Goal: Task Accomplishment & Management: Manage account settings

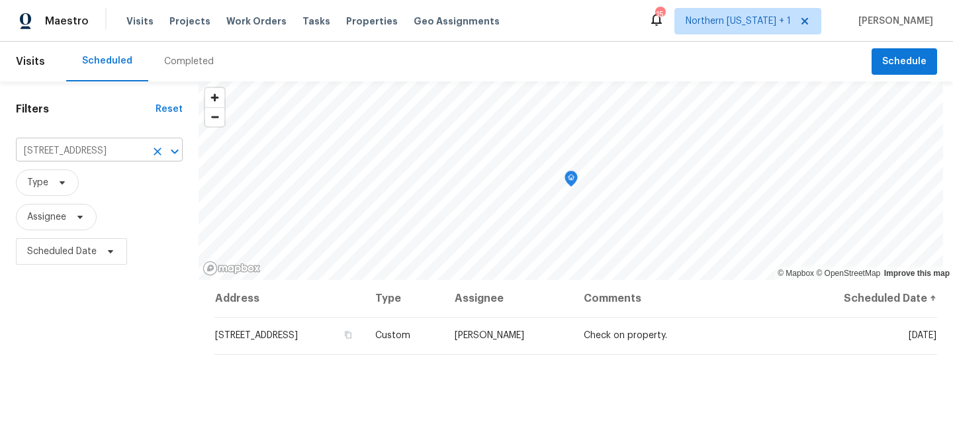
click at [89, 162] on input "[STREET_ADDRESS]" at bounding box center [81, 151] width 130 height 21
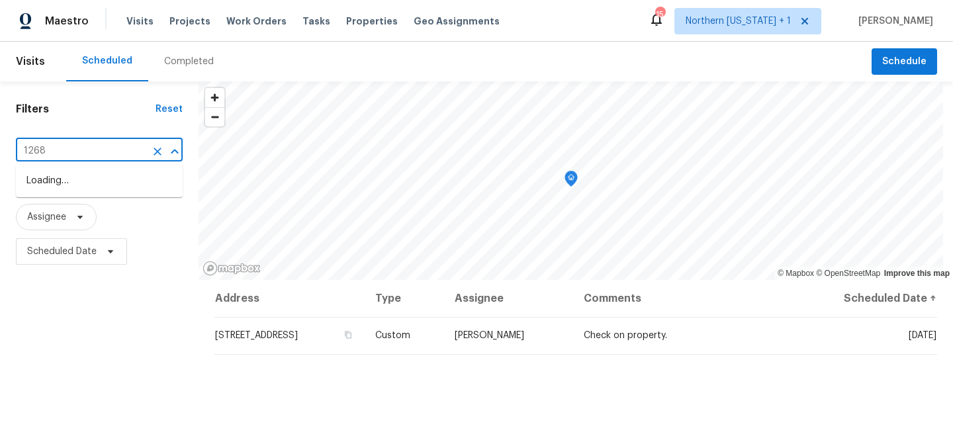
type input "12682"
click at [75, 177] on li "[STREET_ADDRESS]" at bounding box center [99, 181] width 167 height 22
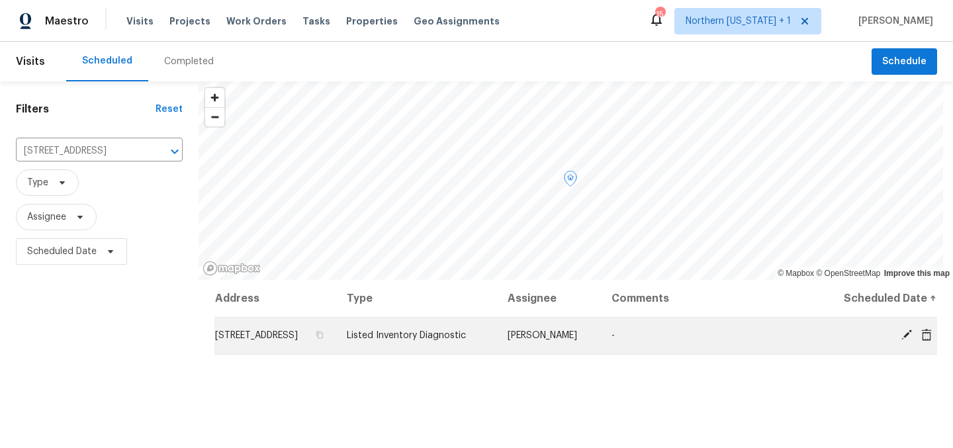
click at [902, 340] on icon at bounding box center [907, 335] width 11 height 11
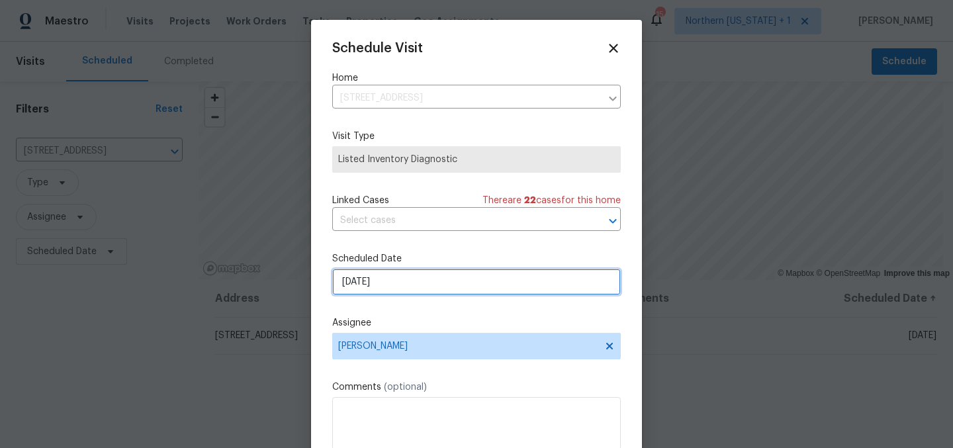
click at [407, 285] on input "[DATE]" at bounding box center [476, 282] width 289 height 26
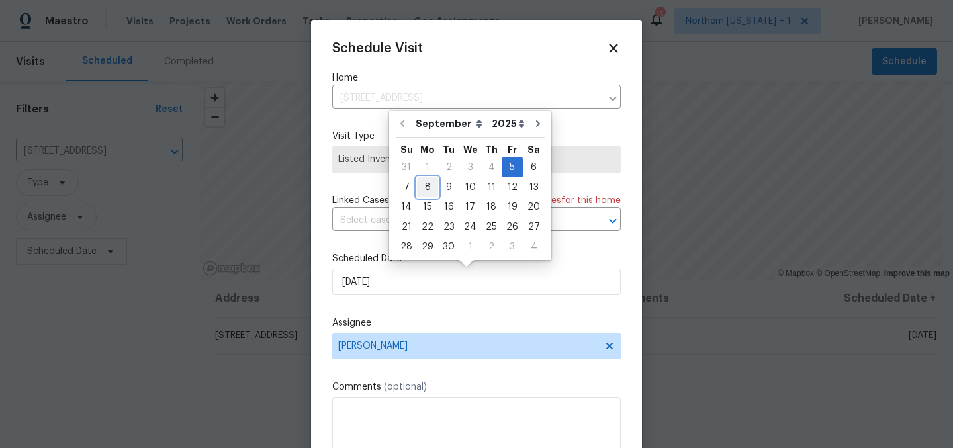
click at [427, 190] on div "8" at bounding box center [427, 187] width 21 height 19
type input "[DATE]"
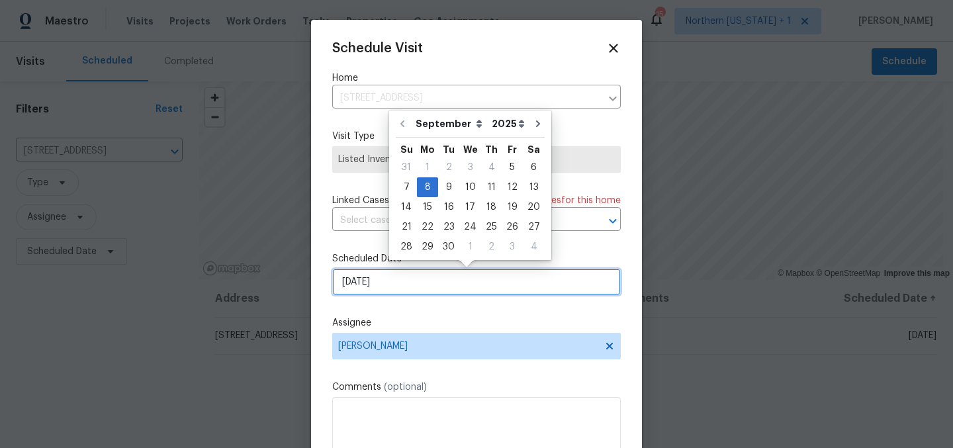
click at [509, 283] on input "[DATE]" at bounding box center [476, 282] width 289 height 26
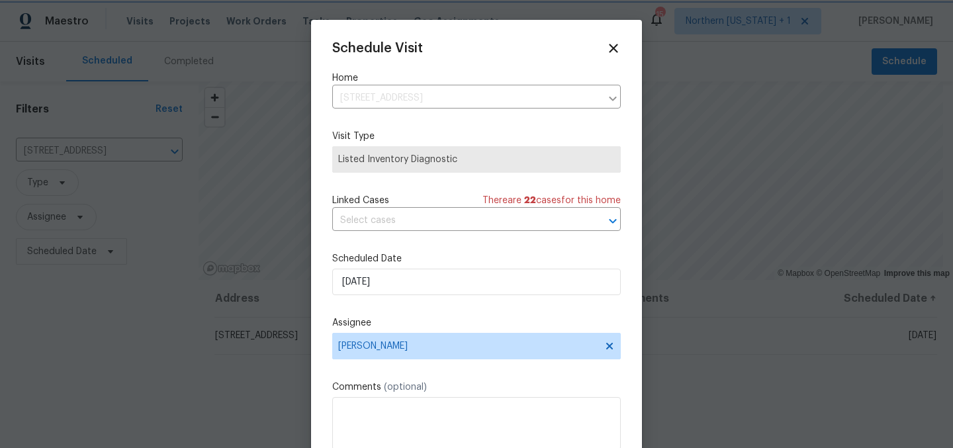
click at [508, 320] on label "Assignee" at bounding box center [476, 322] width 289 height 13
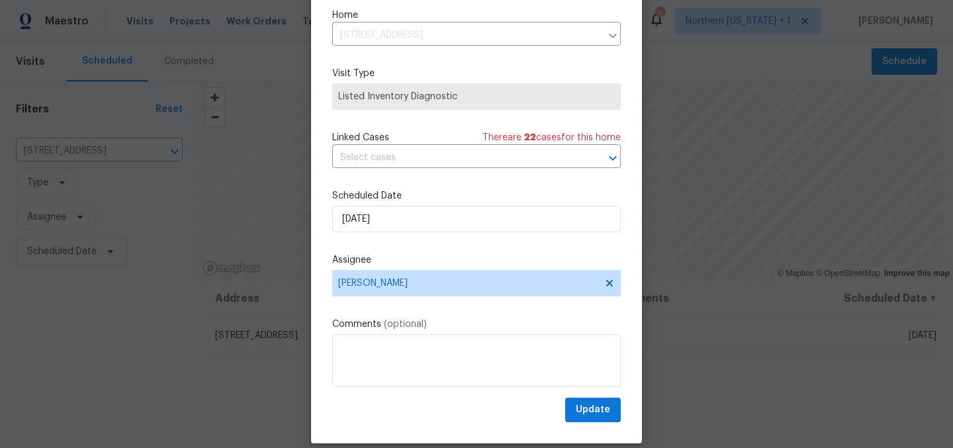
scroll to position [55, 0]
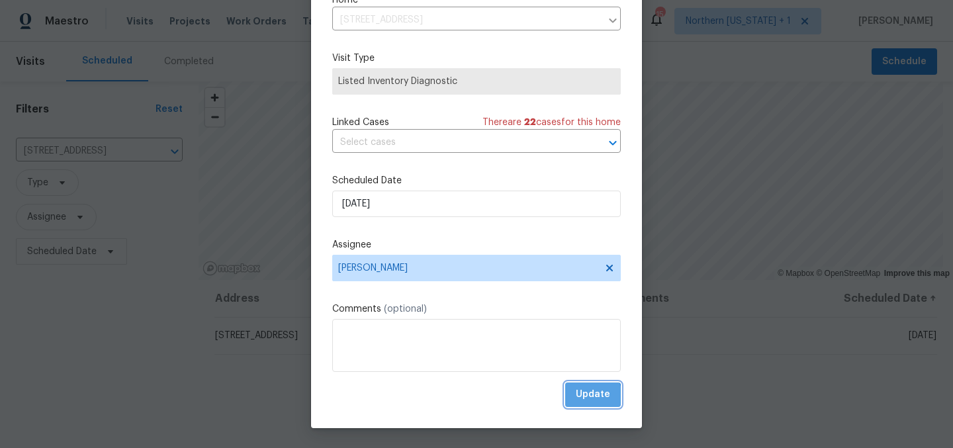
click at [576, 396] on span "Update" at bounding box center [593, 395] width 34 height 17
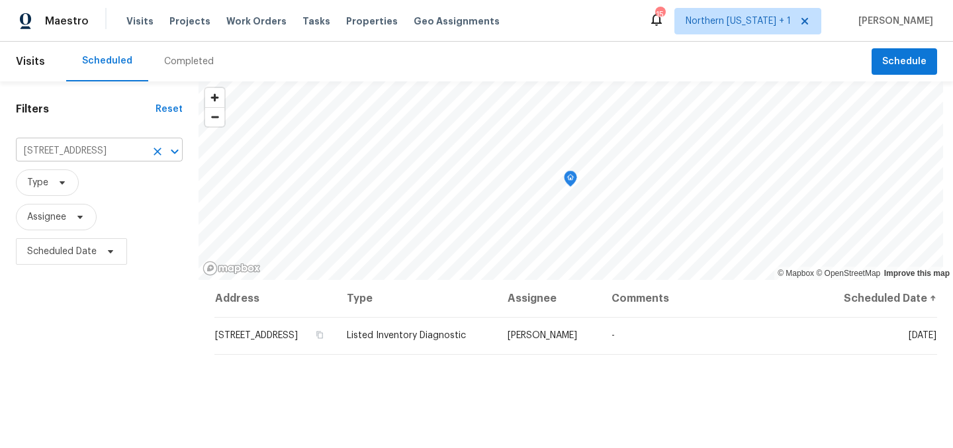
click at [77, 154] on input "[STREET_ADDRESS]" at bounding box center [81, 151] width 130 height 21
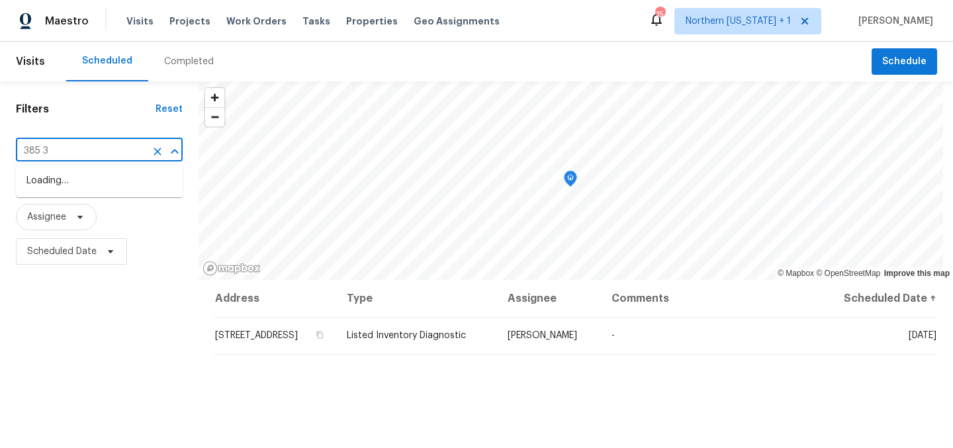
type input "385 32"
click at [66, 181] on li "[STREET_ADDRESS]" at bounding box center [99, 181] width 167 height 22
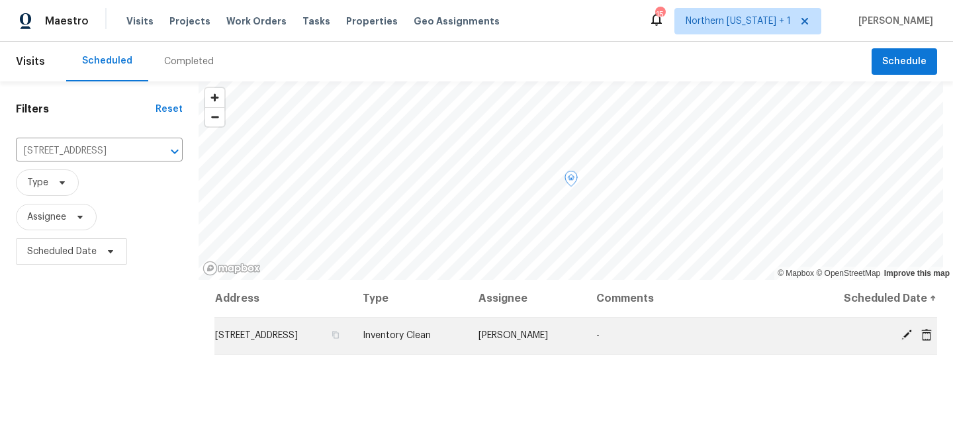
click at [902, 331] on icon at bounding box center [907, 335] width 11 height 11
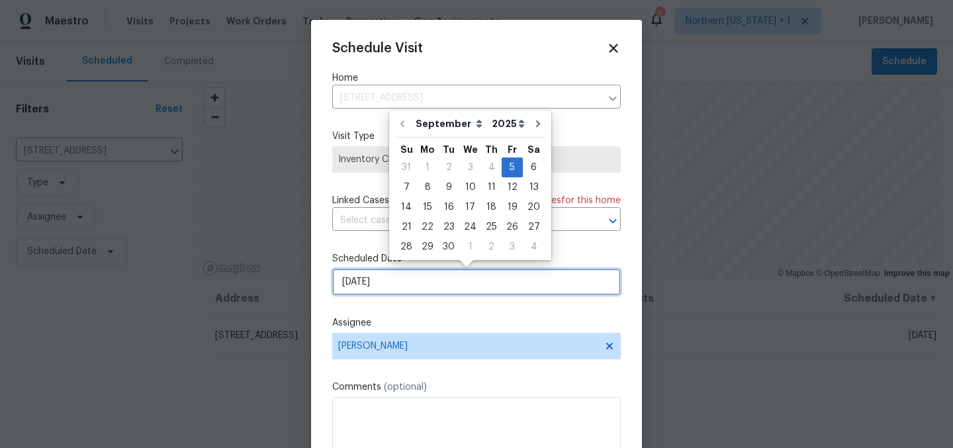
click at [411, 283] on input "[DATE]" at bounding box center [476, 282] width 289 height 26
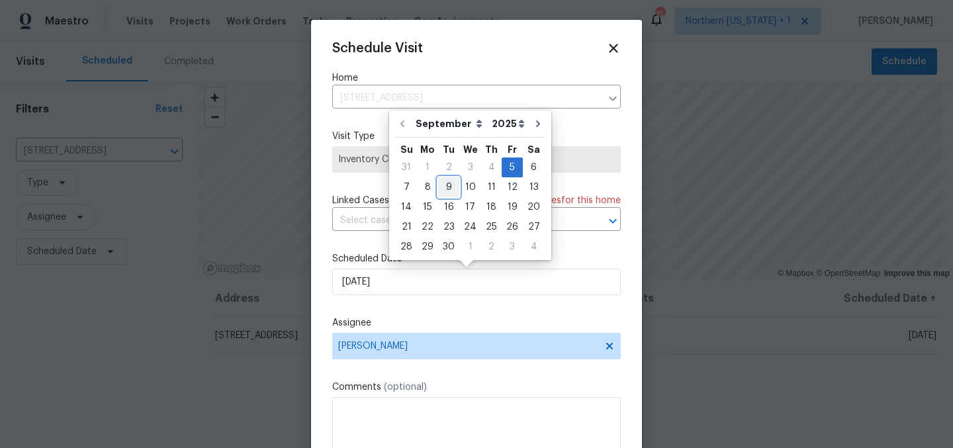
click at [452, 194] on div "9" at bounding box center [448, 187] width 21 height 19
type input "[DATE]"
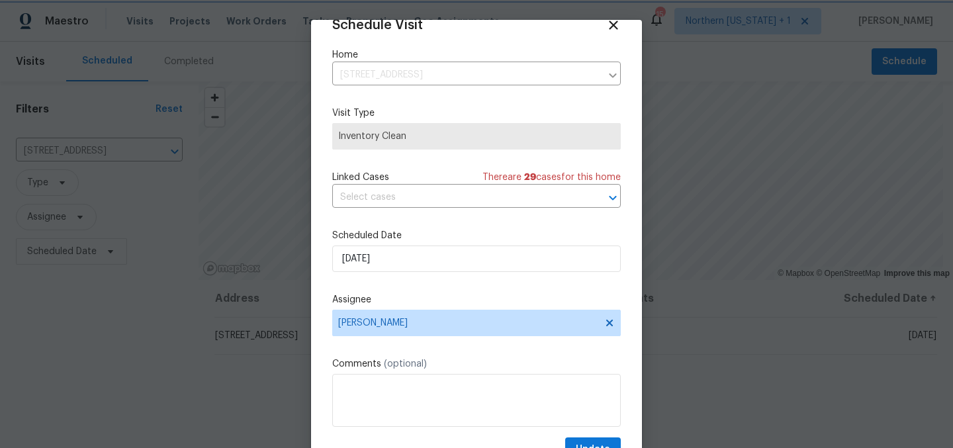
scroll to position [55, 0]
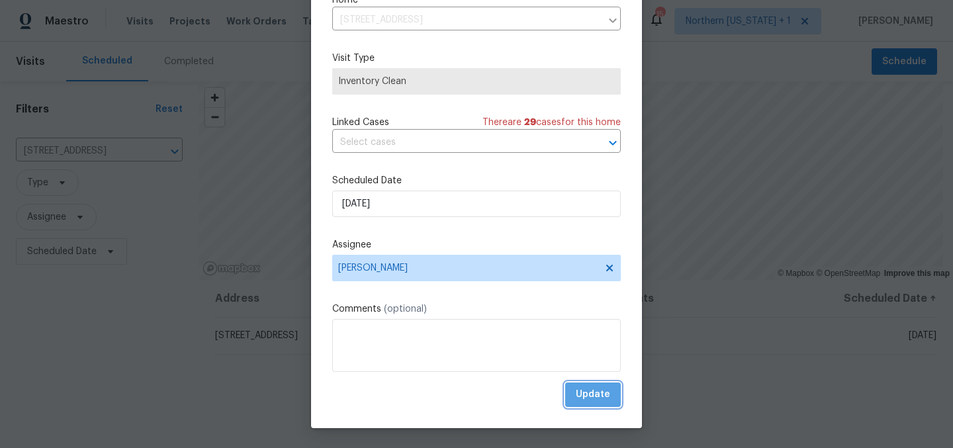
click at [576, 402] on span "Update" at bounding box center [593, 395] width 34 height 17
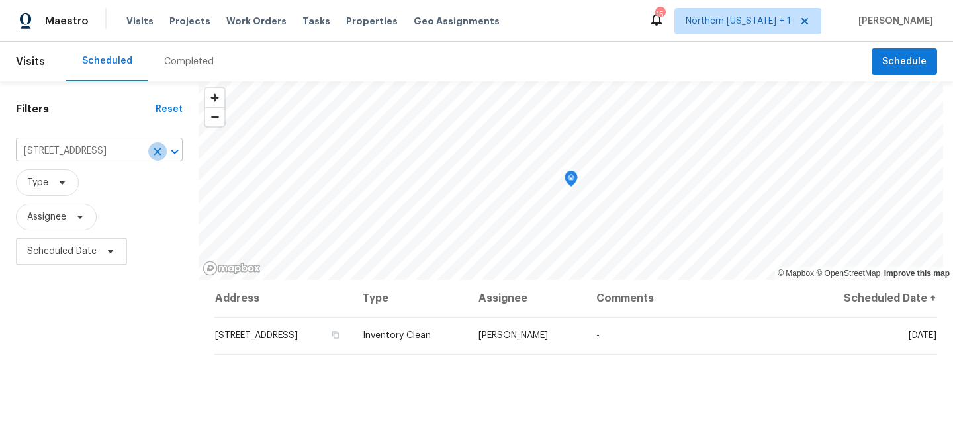
click at [154, 153] on icon "Clear" at bounding box center [157, 151] width 13 height 13
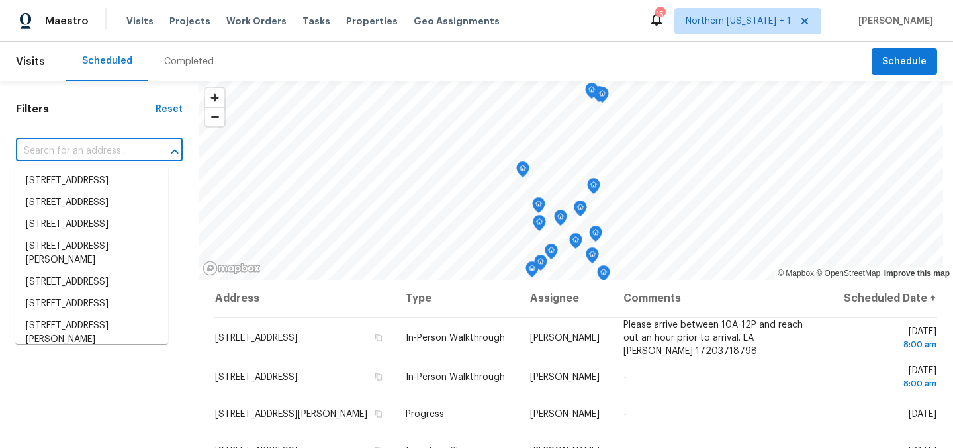
click at [122, 152] on input "text" at bounding box center [81, 151] width 130 height 21
click at [96, 153] on input "text" at bounding box center [81, 151] width 130 height 21
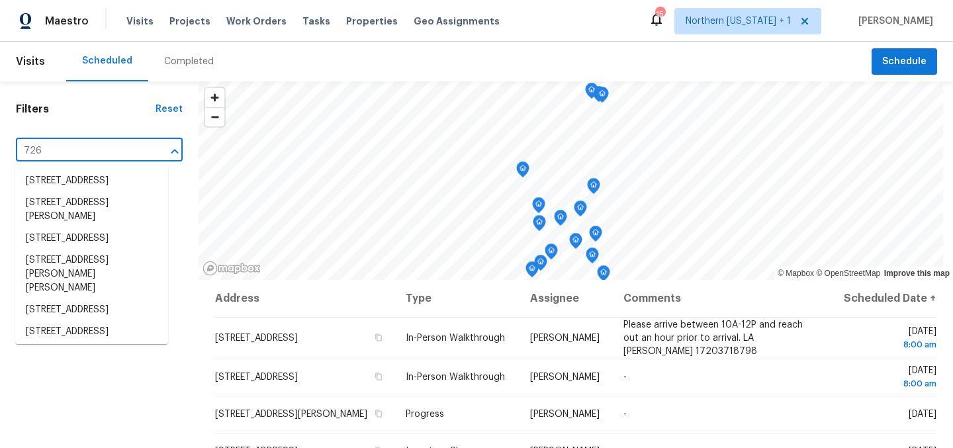
type input "7264"
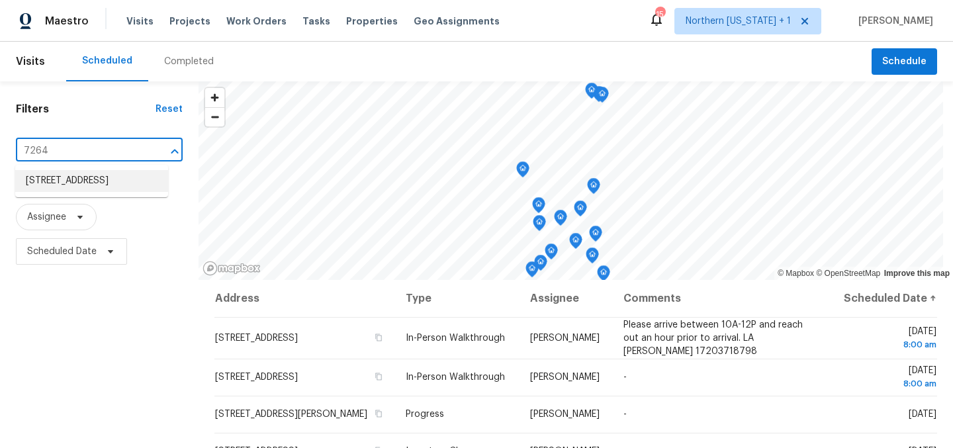
click at [122, 187] on li "[STREET_ADDRESS]" at bounding box center [91, 181] width 153 height 22
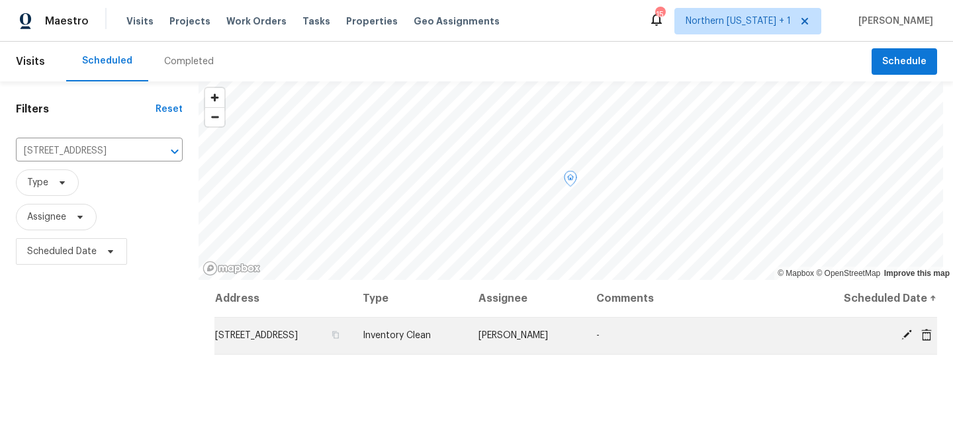
click at [901, 337] on icon at bounding box center [907, 335] width 12 height 12
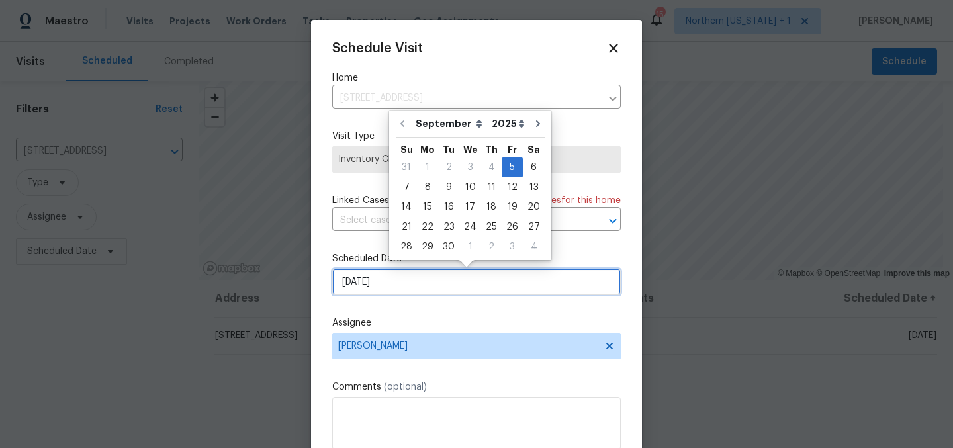
click at [420, 284] on input "[DATE]" at bounding box center [476, 282] width 289 height 26
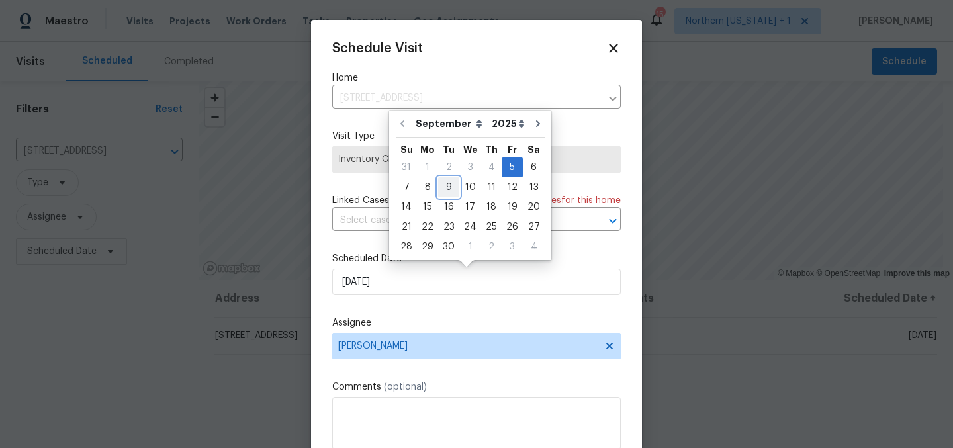
click at [442, 189] on div "9" at bounding box center [448, 187] width 21 height 19
type input "[DATE]"
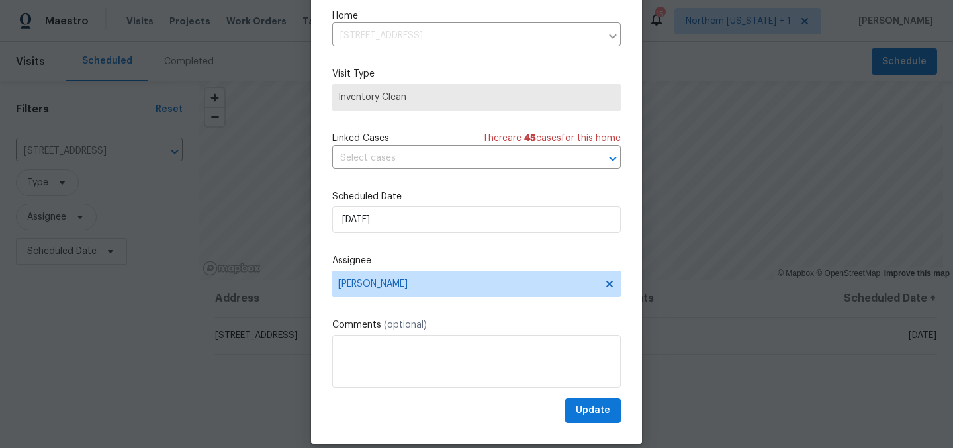
scroll to position [55, 0]
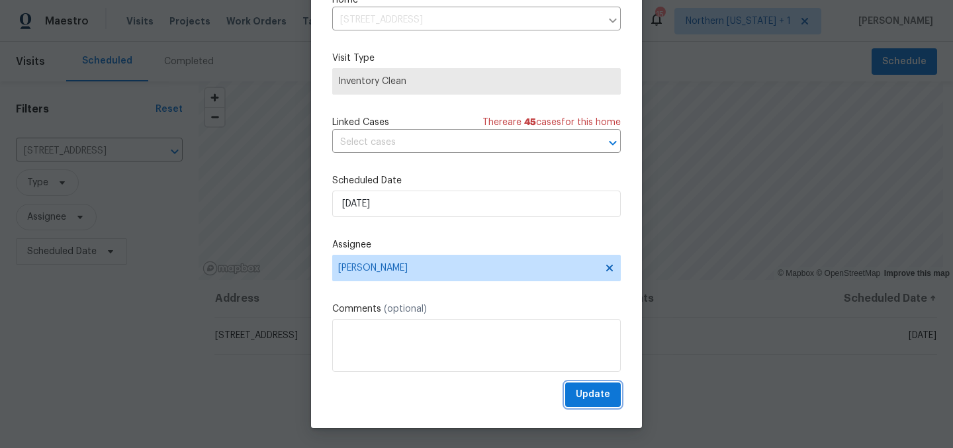
click at [576, 396] on span "Update" at bounding box center [593, 395] width 34 height 17
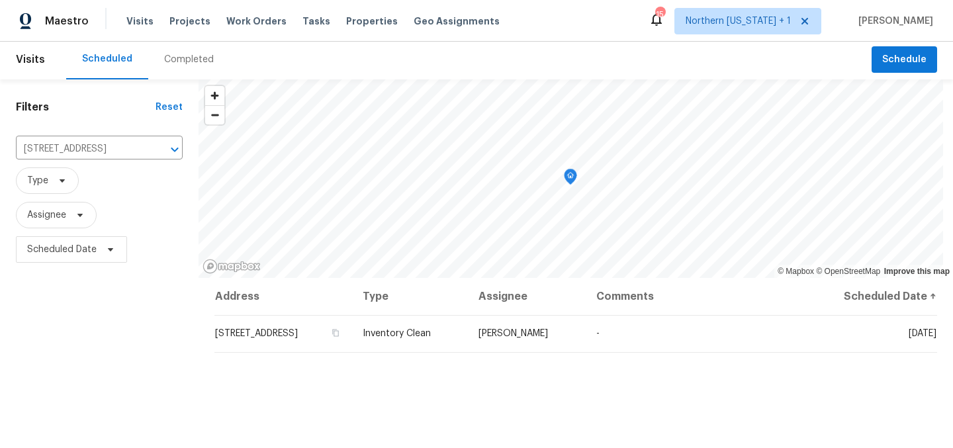
scroll to position [0, 0]
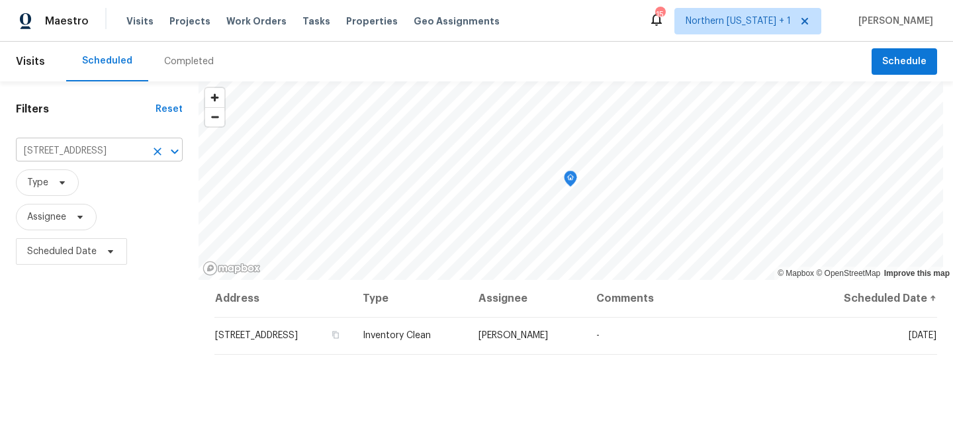
click at [137, 148] on input "[STREET_ADDRESS]" at bounding box center [81, 151] width 130 height 21
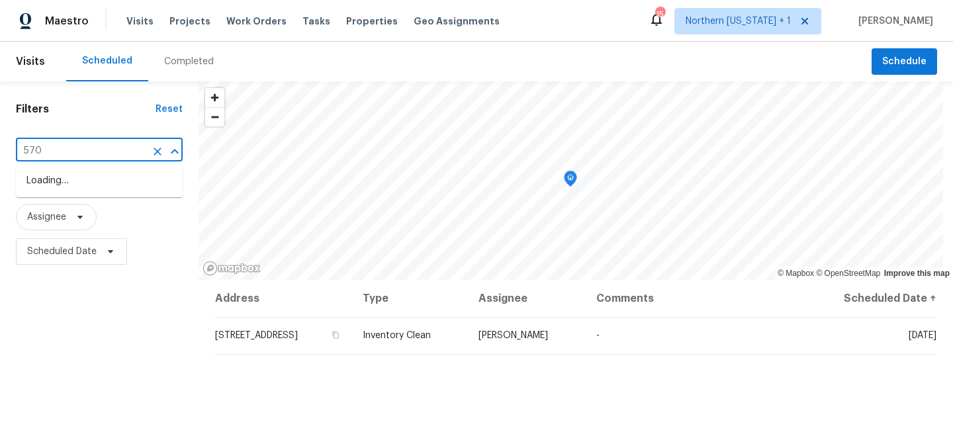
type input "5701"
click at [114, 214] on li "[STREET_ADDRESS]" at bounding box center [99, 203] width 167 height 22
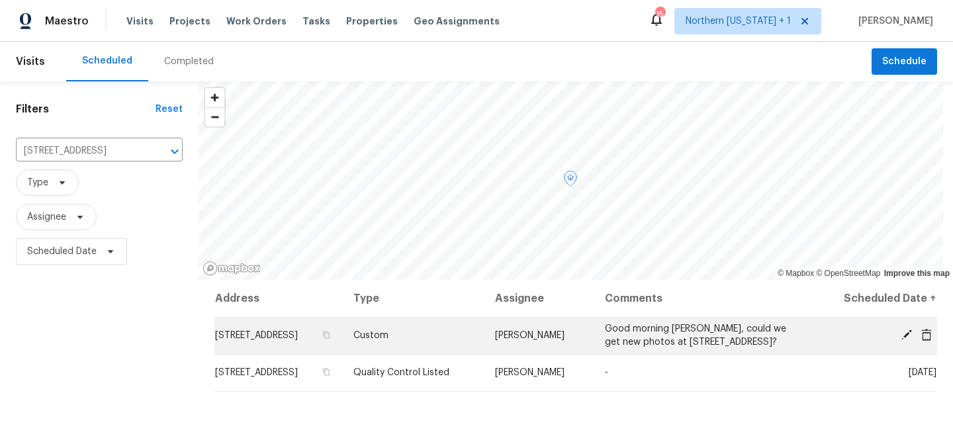
click at [901, 340] on icon at bounding box center [907, 335] width 12 height 12
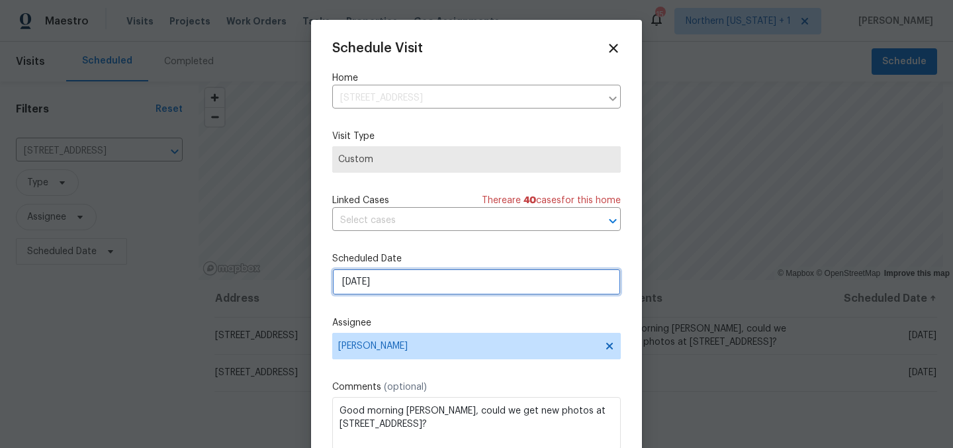
click at [395, 285] on input "[DATE]" at bounding box center [476, 282] width 289 height 26
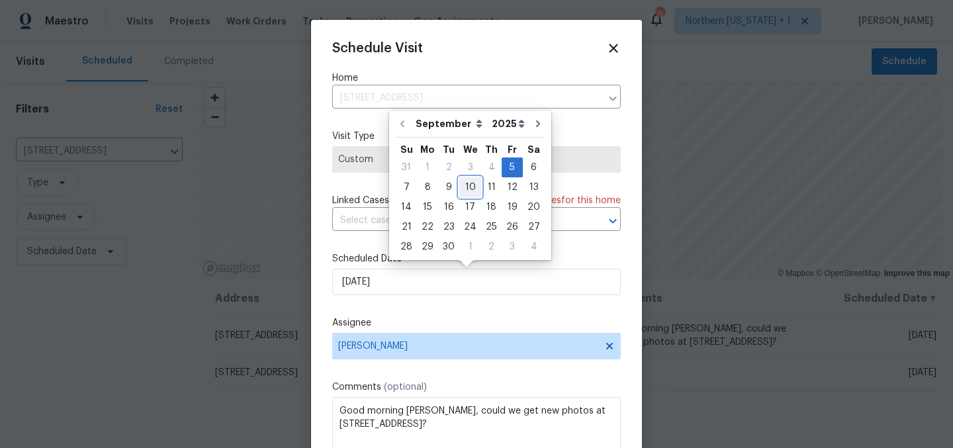
click at [471, 194] on div "10" at bounding box center [471, 187] width 22 height 19
type input "[DATE]"
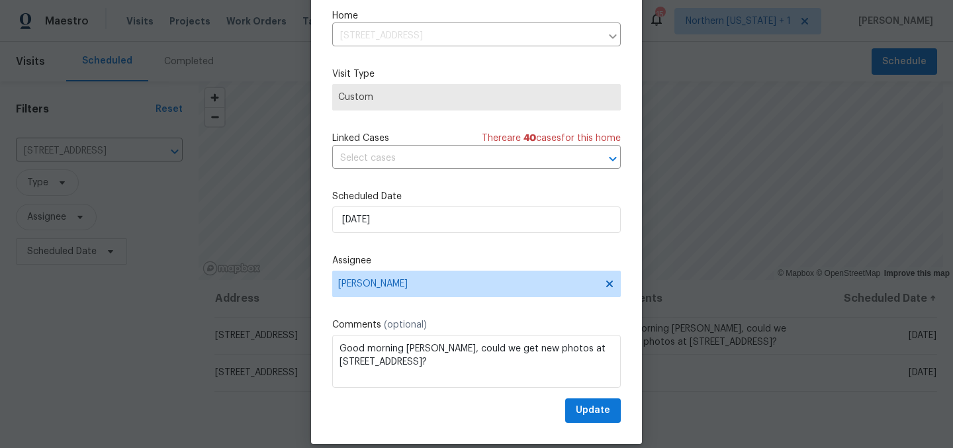
scroll to position [55, 0]
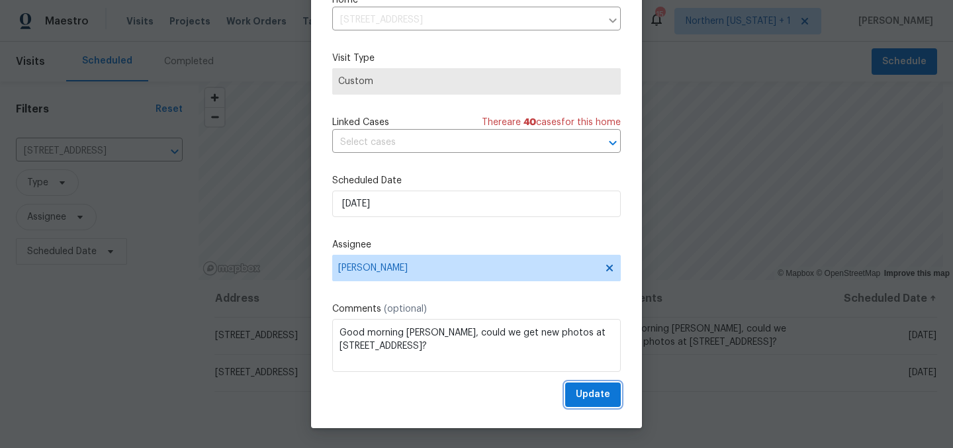
click at [576, 393] on span "Update" at bounding box center [593, 395] width 34 height 17
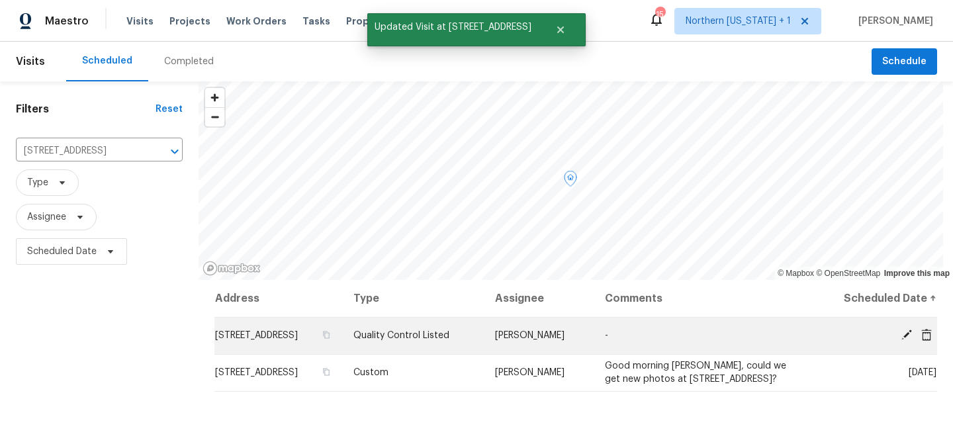
click at [902, 336] on icon at bounding box center [907, 335] width 11 height 11
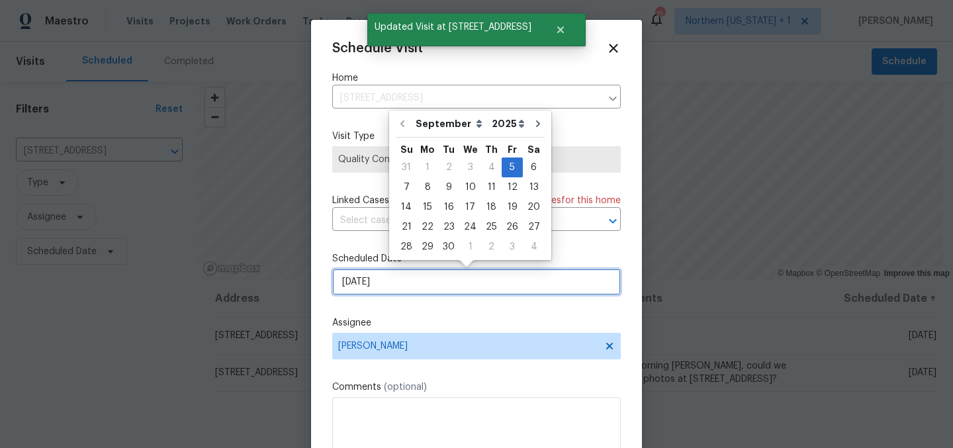
click at [497, 294] on input "[DATE]" at bounding box center [476, 282] width 289 height 26
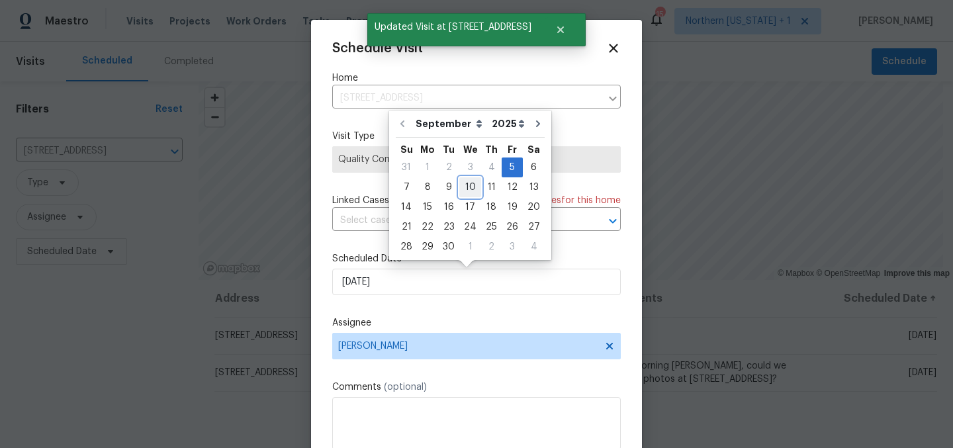
click at [466, 189] on div "10" at bounding box center [471, 187] width 22 height 19
type input "[DATE]"
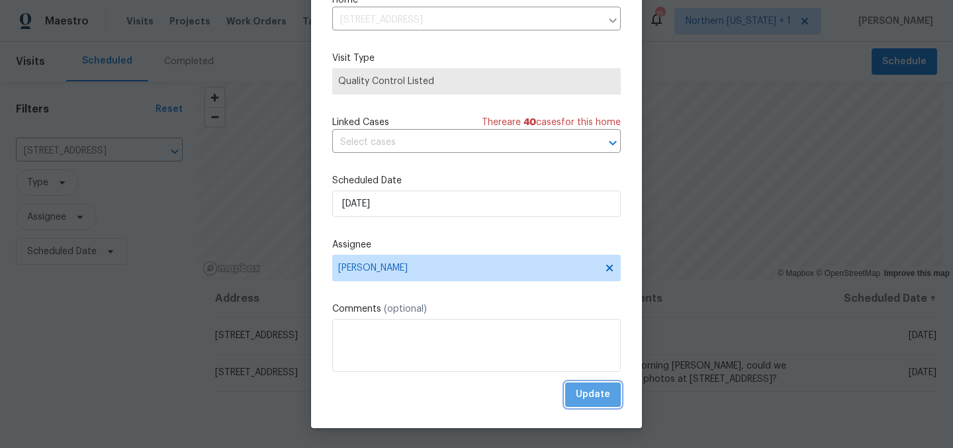
click at [581, 396] on span "Update" at bounding box center [593, 395] width 34 height 17
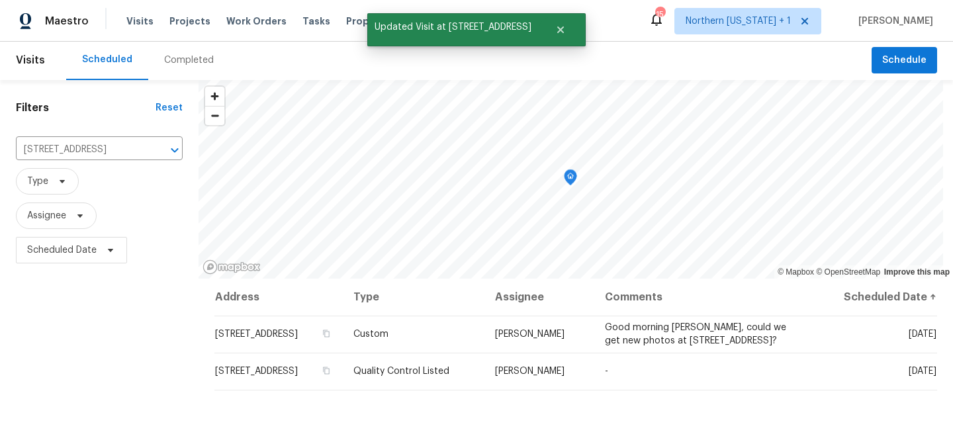
scroll to position [0, 0]
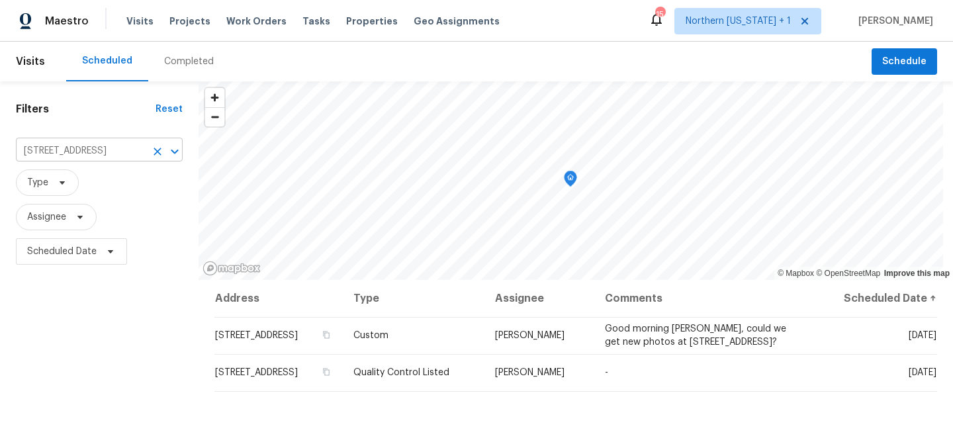
click at [162, 151] on icon "Clear" at bounding box center [157, 151] width 13 height 13
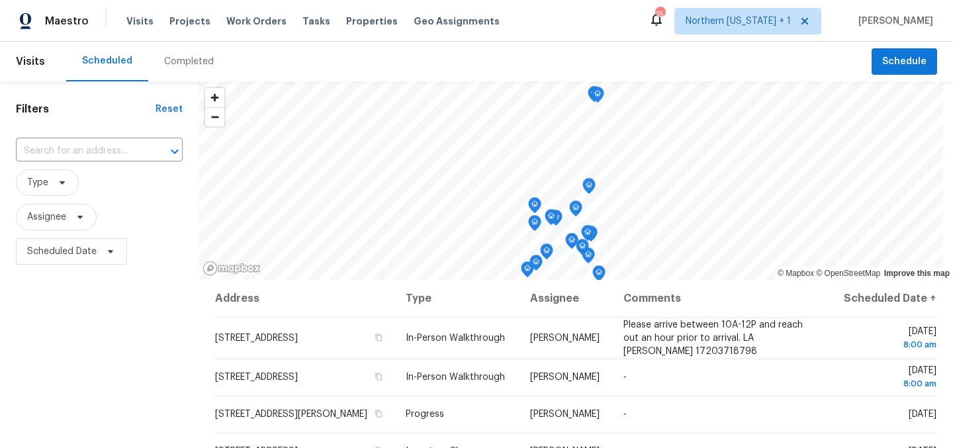
click at [480, 58] on div "Scheduled Completed" at bounding box center [469, 62] width 806 height 40
click at [575, 29] on div "Maestro Visits Projects Work Orders Tasks Properties Geo Assignments 15 [GEOGRA…" at bounding box center [476, 21] width 953 height 42
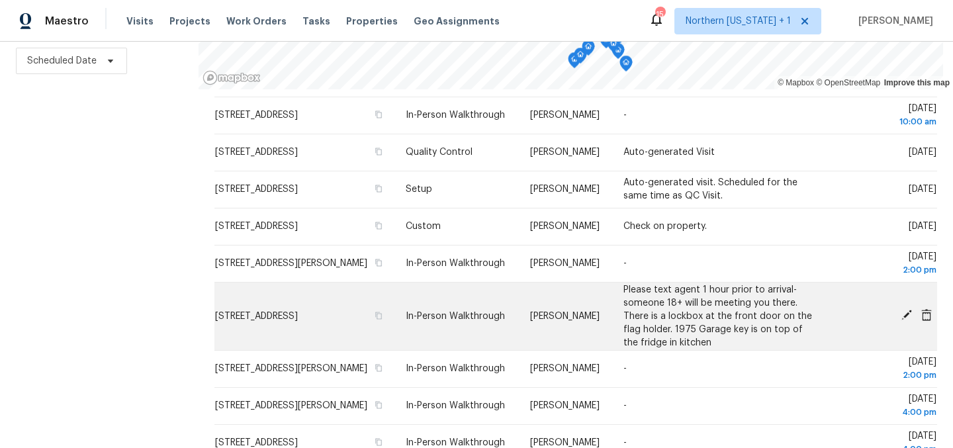
scroll to position [184, 0]
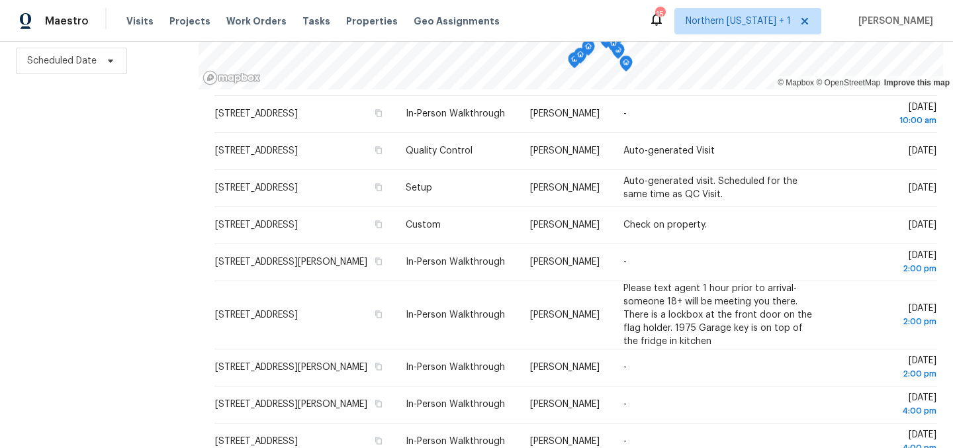
click at [107, 313] on div "Filters Reset ​ Type Assignee Scheduled Date" at bounding box center [99, 169] width 199 height 557
